Goal: Find specific page/section: Find specific page/section

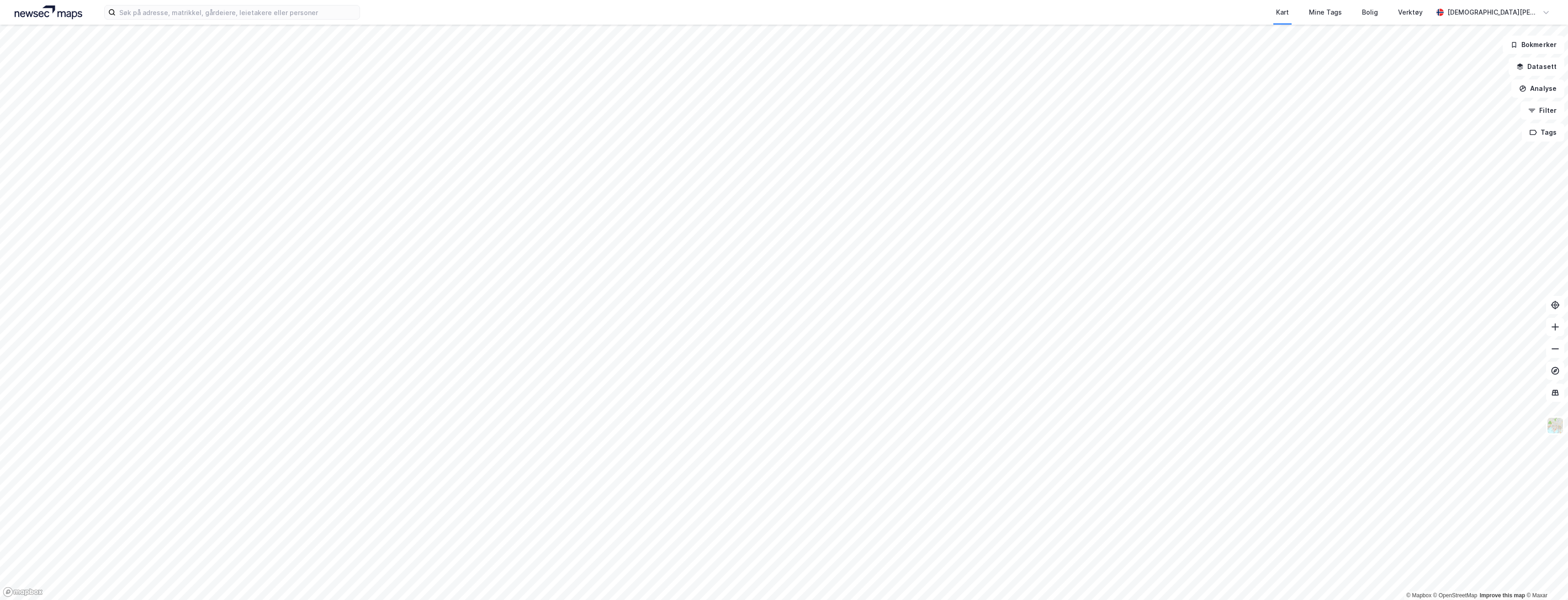
click at [181, 20] on div "Kart Mine Tags Bolig Verktøy [PERSON_NAME]" at bounding box center [784, 12] width 1568 height 24
click at [183, 16] on input at bounding box center [237, 12] width 244 height 13
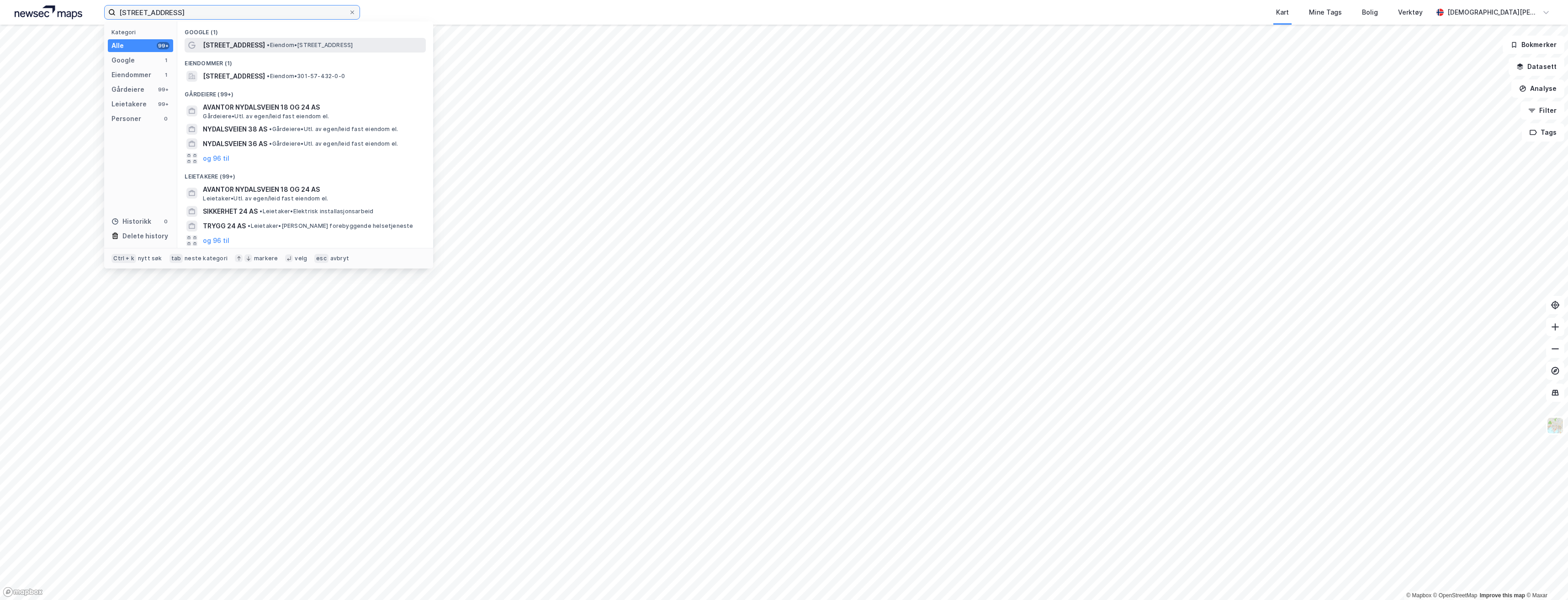
type input "[STREET_ADDRESS]"
click at [234, 41] on span "[STREET_ADDRESS]" at bounding box center [233, 46] width 62 height 11
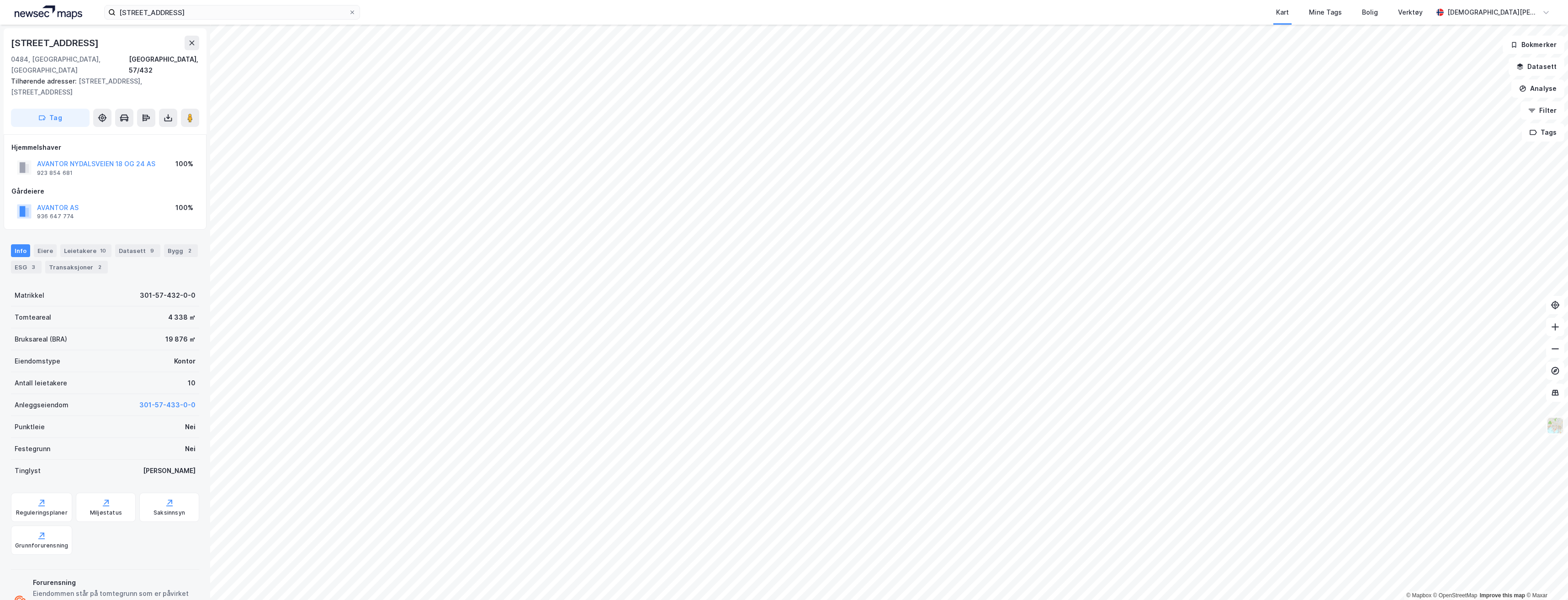
click at [1555, 431] on img at bounding box center [1555, 426] width 17 height 17
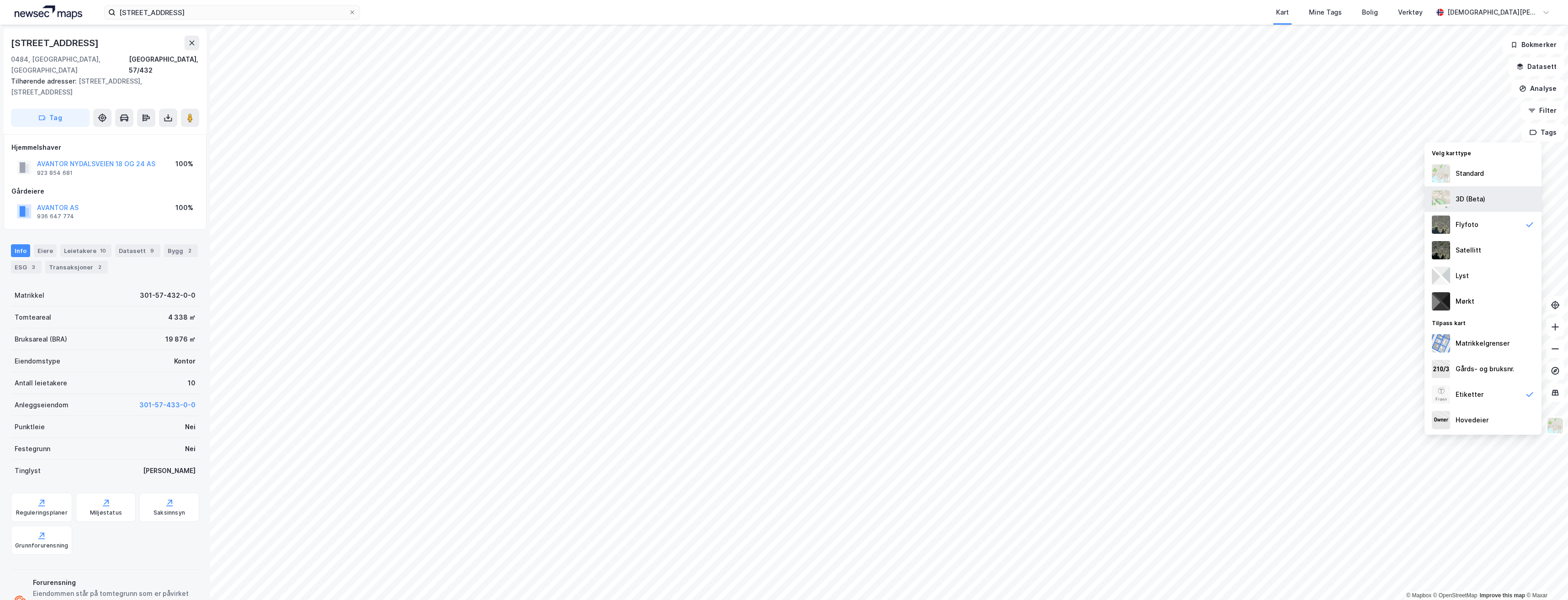
click at [1488, 195] on div "3D (Beta)" at bounding box center [1482, 199] width 117 height 26
